Goal: Transaction & Acquisition: Purchase product/service

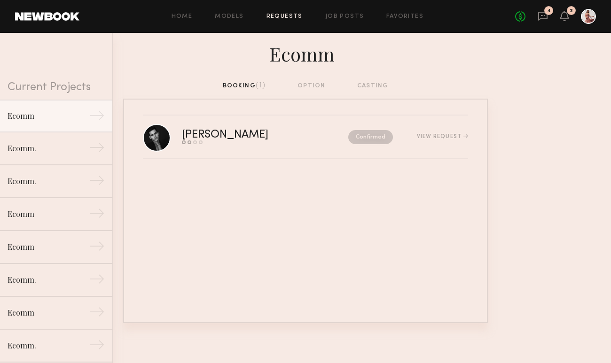
click at [570, 8] on div "2" at bounding box center [570, 10] width 3 height 5
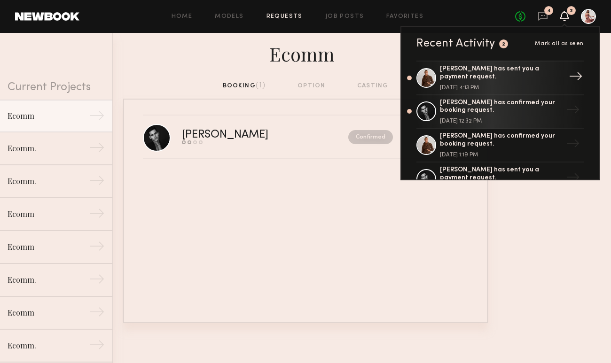
click at [505, 85] on div "[DATE] 4:13 PM" at bounding box center [501, 88] width 122 height 6
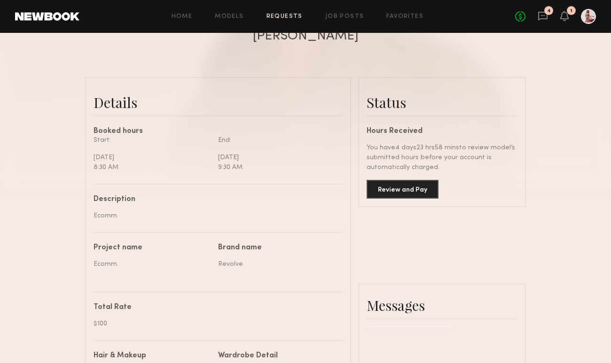
scroll to position [258, 0]
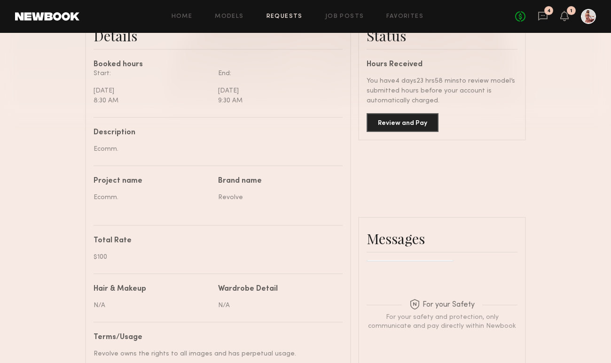
click at [408, 111] on div "Review and Pay" at bounding box center [441, 119] width 151 height 26
click at [409, 123] on button "Review and Pay" at bounding box center [402, 122] width 72 height 19
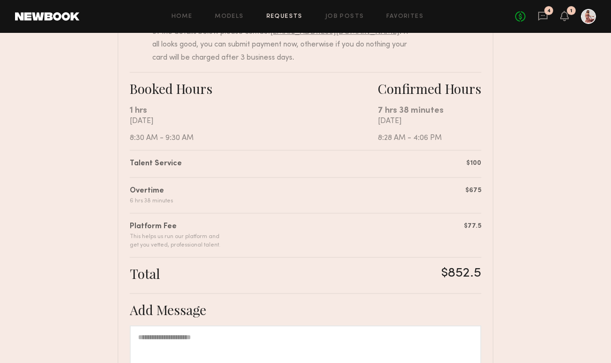
scroll to position [155, 0]
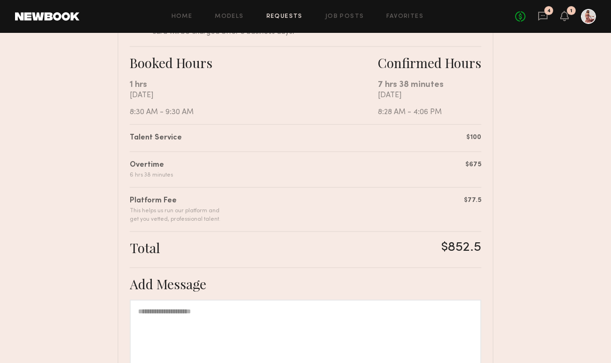
drag, startPoint x: 442, startPoint y: 247, endPoint x: 499, endPoint y: 245, distance: 57.8
click at [499, 245] on nb-booking-payment "Review & Pay Model Review & Pay Model Ecomm. Summary [PERSON_NAME] has submitte…" at bounding box center [305, 179] width 611 height 573
drag, startPoint x: 442, startPoint y: 243, endPoint x: 481, endPoint y: 241, distance: 38.1
click at [481, 243] on div "Summary [PERSON_NAME] has submitted the following invoice. If you disagree with…" at bounding box center [305, 206] width 376 height 520
copy div "$852.5"
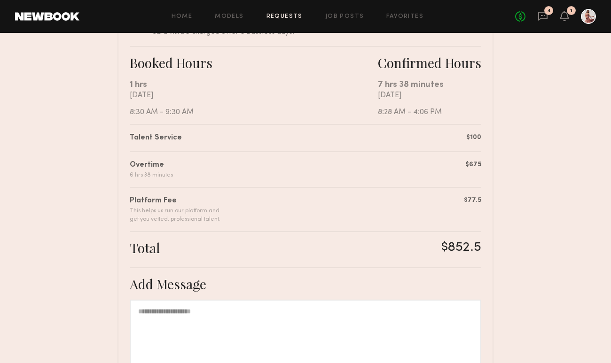
click at [367, 254] on div "Total $852.5" at bounding box center [305, 250] width 351 height 20
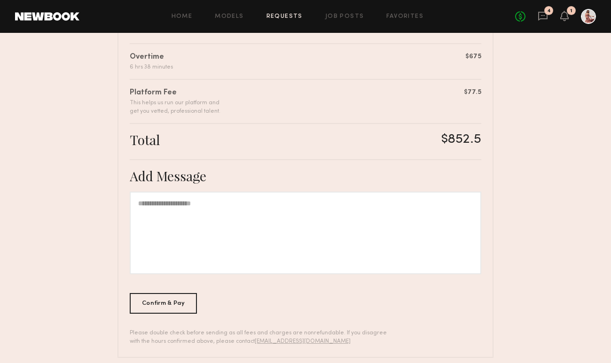
scroll to position [273, 0]
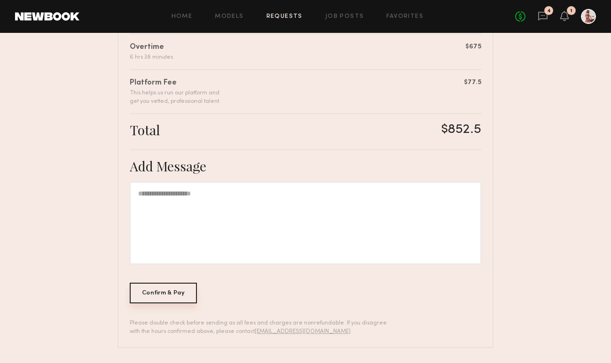
click at [176, 297] on div "Confirm & Pay" at bounding box center [163, 293] width 67 height 21
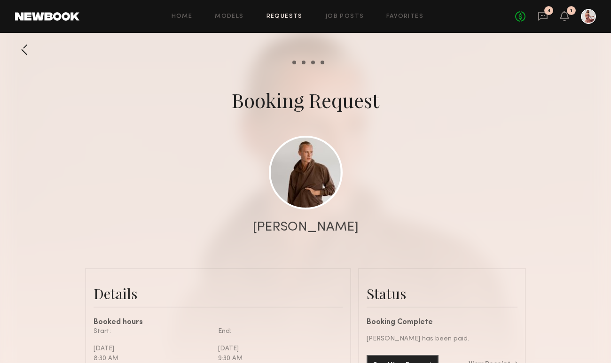
scroll to position [63, 0]
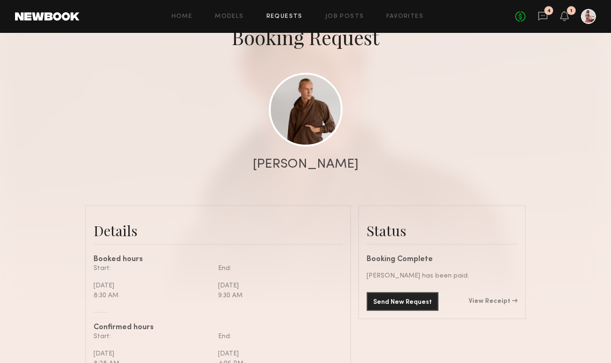
click at [495, 301] on link "View Receipt" at bounding box center [492, 301] width 49 height 7
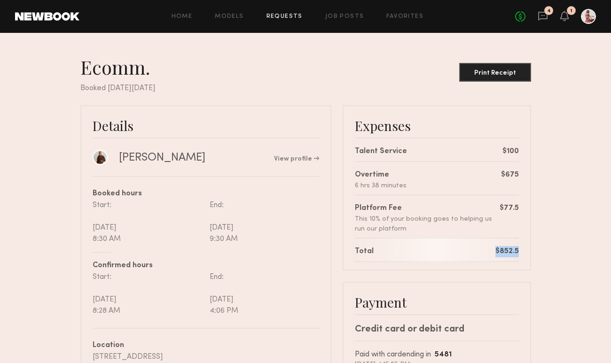
drag, startPoint x: 495, startPoint y: 249, endPoint x: 521, endPoint y: 249, distance: 26.3
click at [521, 249] on div "Expenses Talent Service $100 Overtime 6 hrs 38 minutes $675 Platform Fee This 1…" at bounding box center [436, 187] width 188 height 165
copy div "$852.5"
click at [542, 202] on nb-booking-receipt "Ecomm. Print Receipt Booked [DATE][DATE] Details Nik K. View profile Booked hou…" at bounding box center [305, 262] width 611 height 415
click at [494, 75] on div "Print Receipt" at bounding box center [495, 73] width 64 height 7
